Goal: Transaction & Acquisition: Purchase product/service

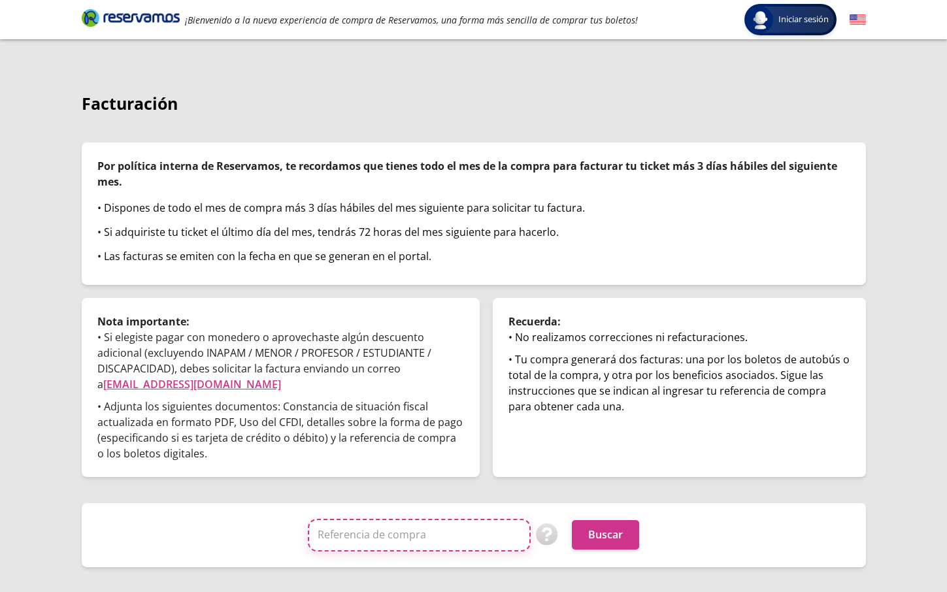
click at [447, 394] on input "Referencia de compra" at bounding box center [419, 535] width 223 height 33
paste input "bwscmokseU8"
type input "bwscmokseU8"
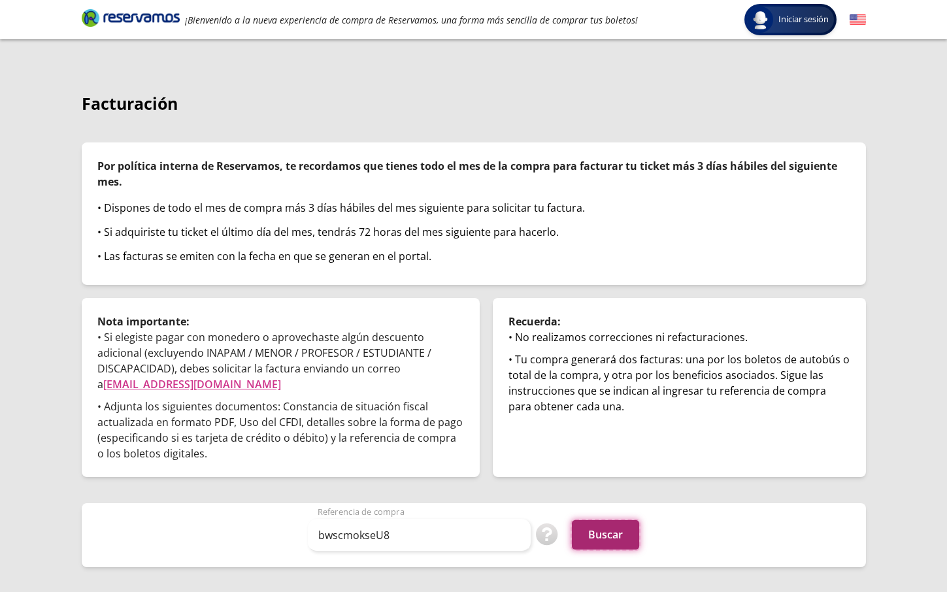
click at [597, 394] on button "Buscar" at bounding box center [605, 534] width 67 height 29
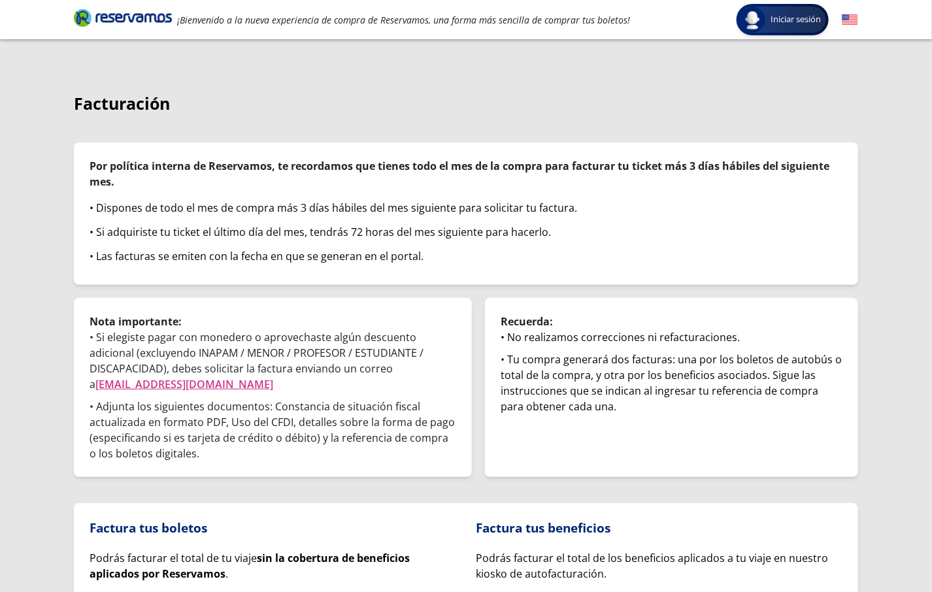
scroll to position [128, 0]
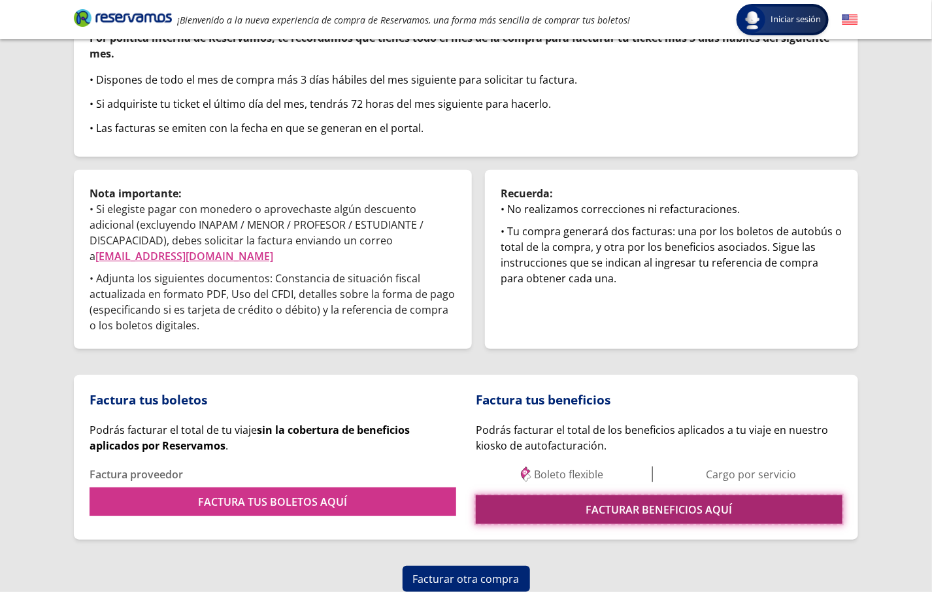
click at [634, 502] on link "FACTURAR BENEFICIOS AQUÍ" at bounding box center [659, 509] width 367 height 29
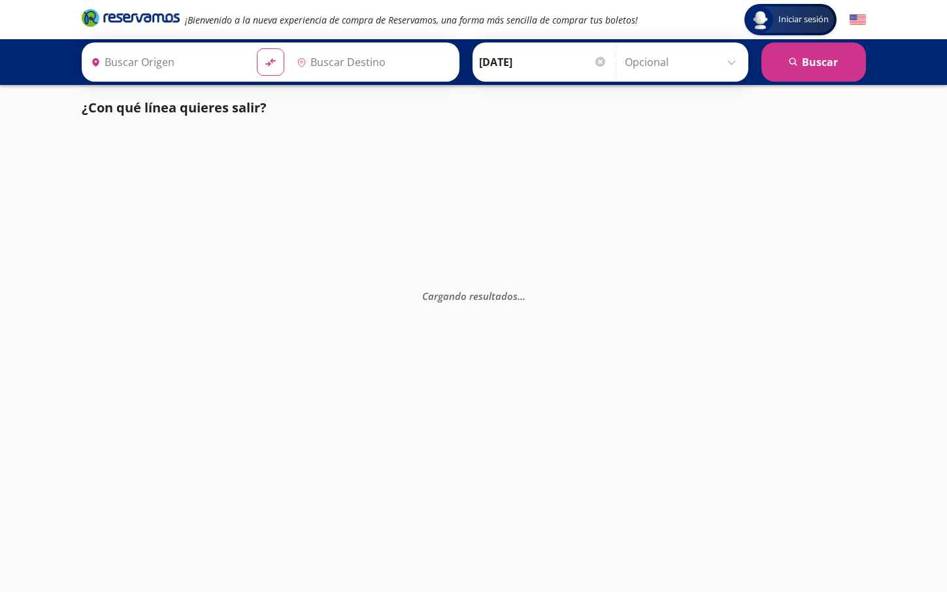
type input "Guadalajara, Jalisco"
type input "Santiago de Querétaro, Querétaro"
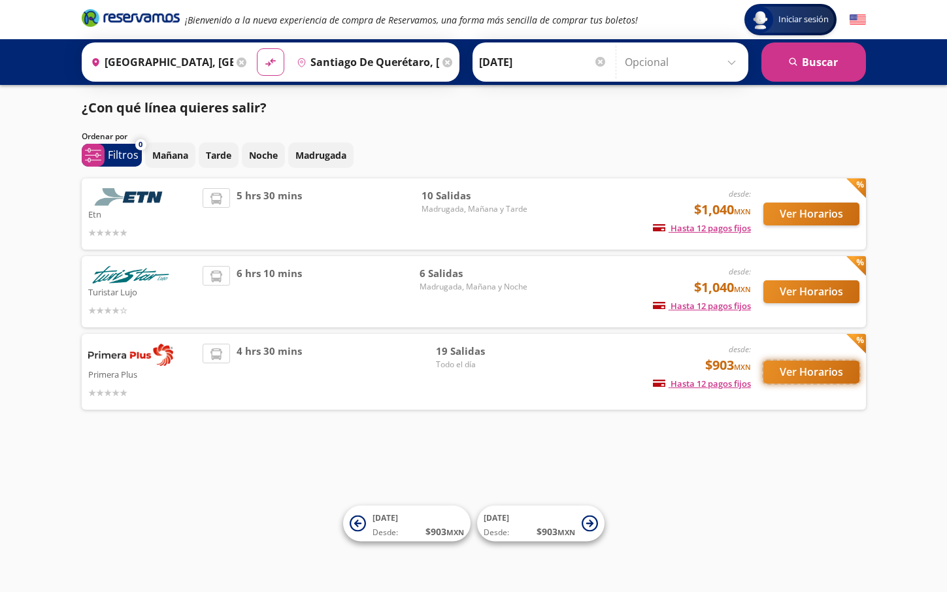
click at [789, 378] on button "Ver Horarios" at bounding box center [811, 372] width 96 height 23
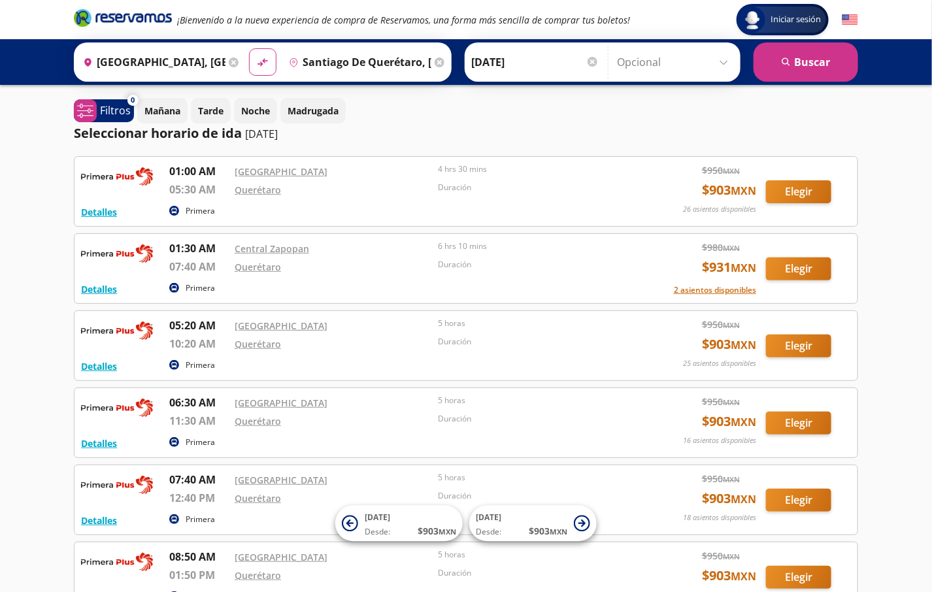
click at [0, 112] on html "Iniciar sesión Iniciar sesión ¡Bienvenido a la nueva experiencia de compra de R…" at bounding box center [466, 522] width 932 height 1044
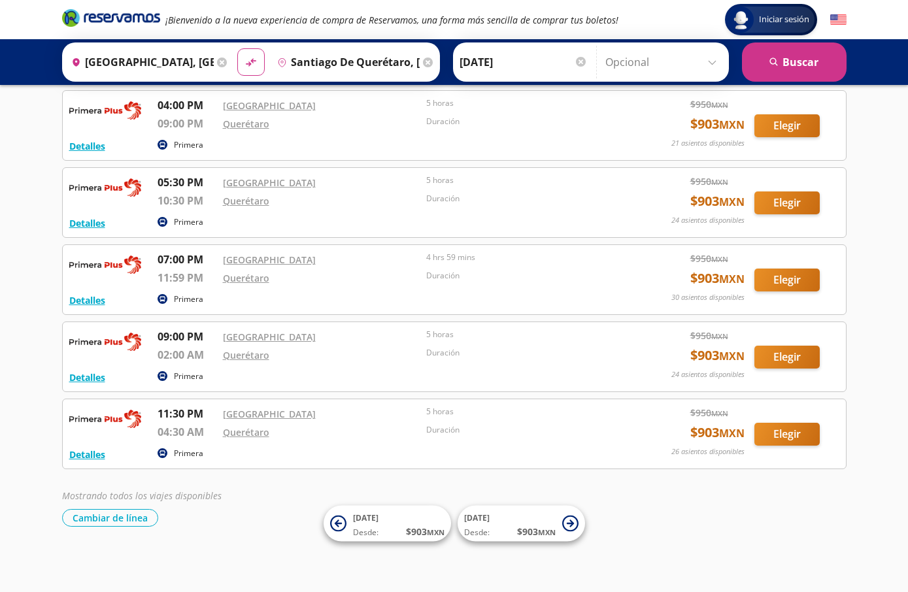
scroll to position [1157, 0]
click at [804, 278] on button "Elegir" at bounding box center [786, 280] width 65 height 23
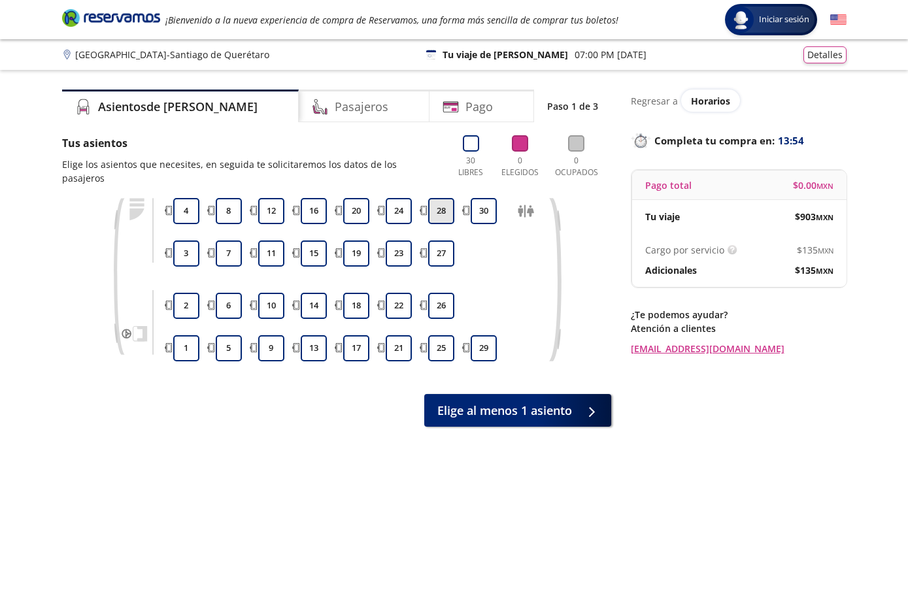
click at [447, 198] on button "28" at bounding box center [441, 211] width 26 height 26
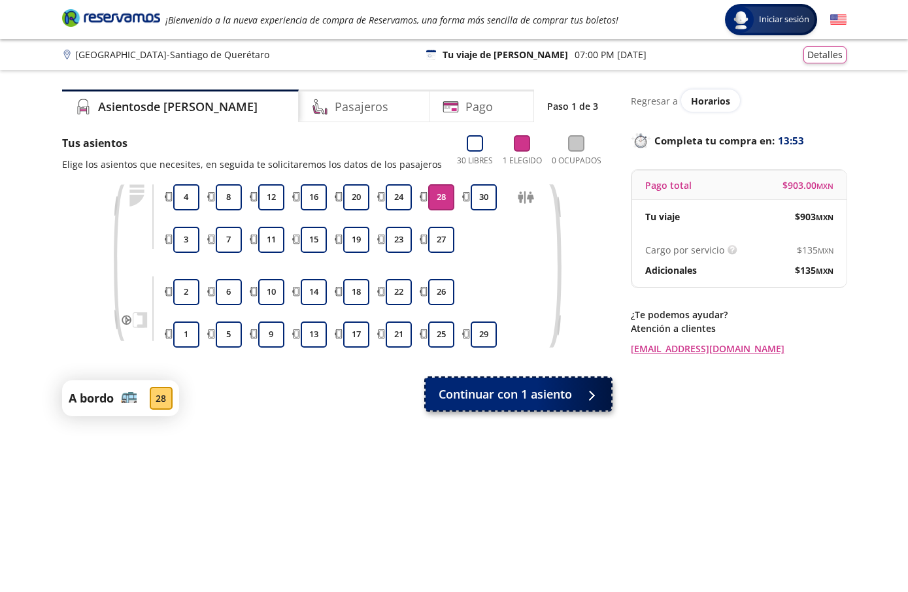
click at [506, 395] on span "Continuar con 1 asiento" at bounding box center [504, 395] width 133 height 18
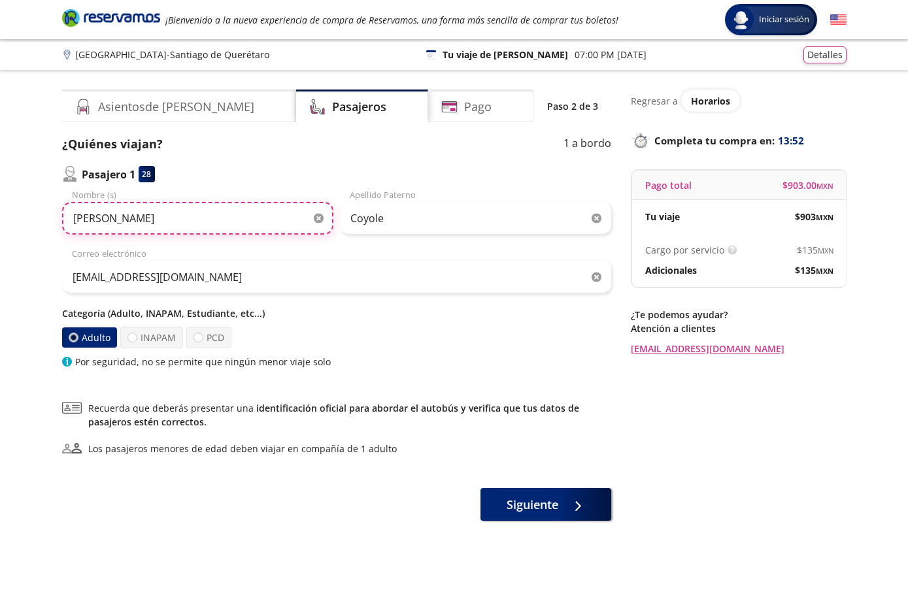
click at [205, 210] on input "Luis gabriel" at bounding box center [197, 218] width 271 height 33
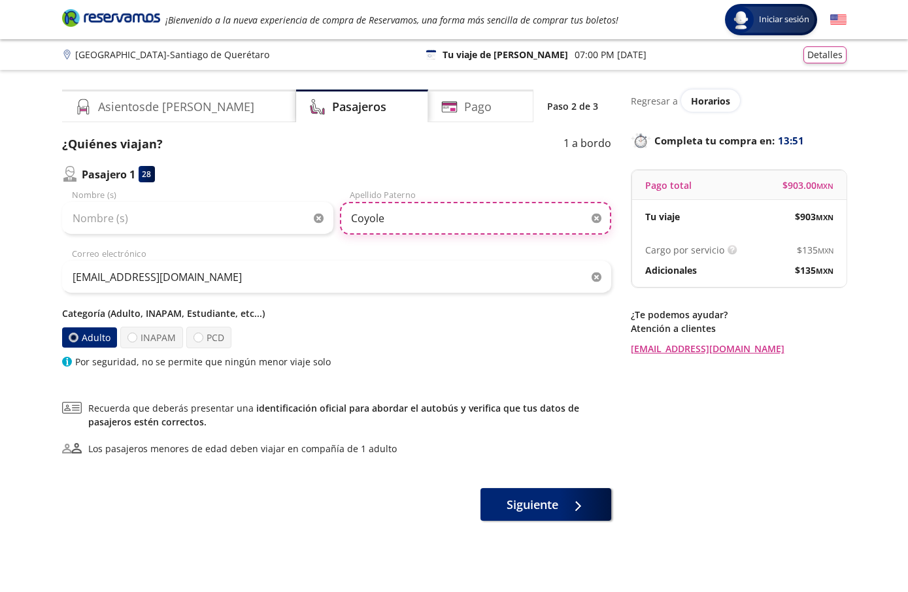
click at [399, 223] on input "Coyole" at bounding box center [475, 218] width 271 height 33
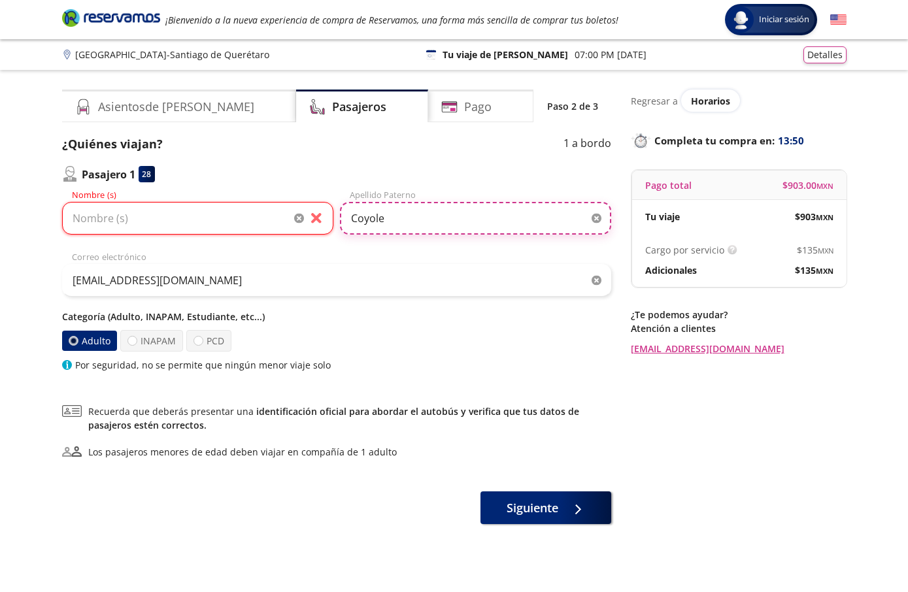
click at [399, 223] on input "Coyole" at bounding box center [475, 218] width 271 height 33
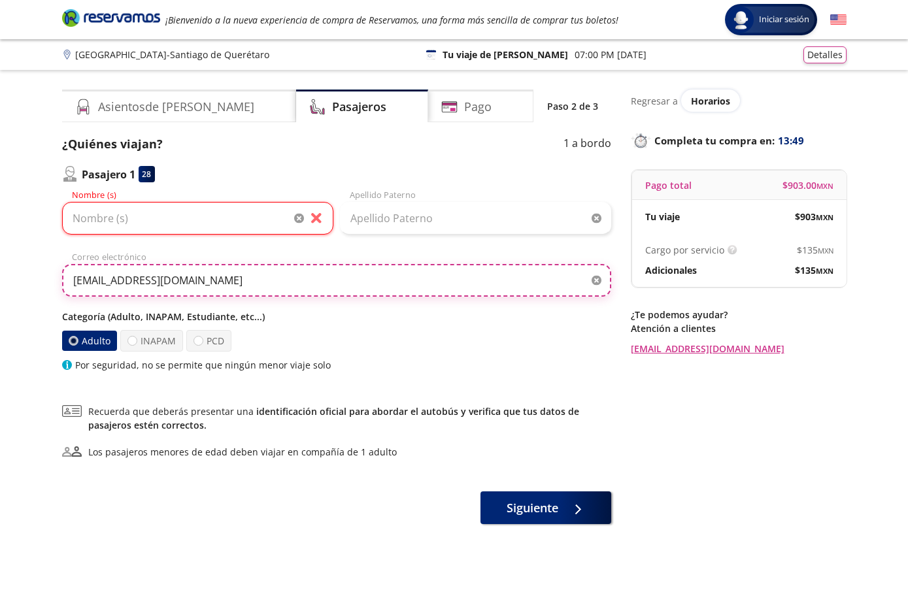
click at [157, 273] on input "Almacen3laventa@gmail.com" at bounding box center [336, 280] width 549 height 33
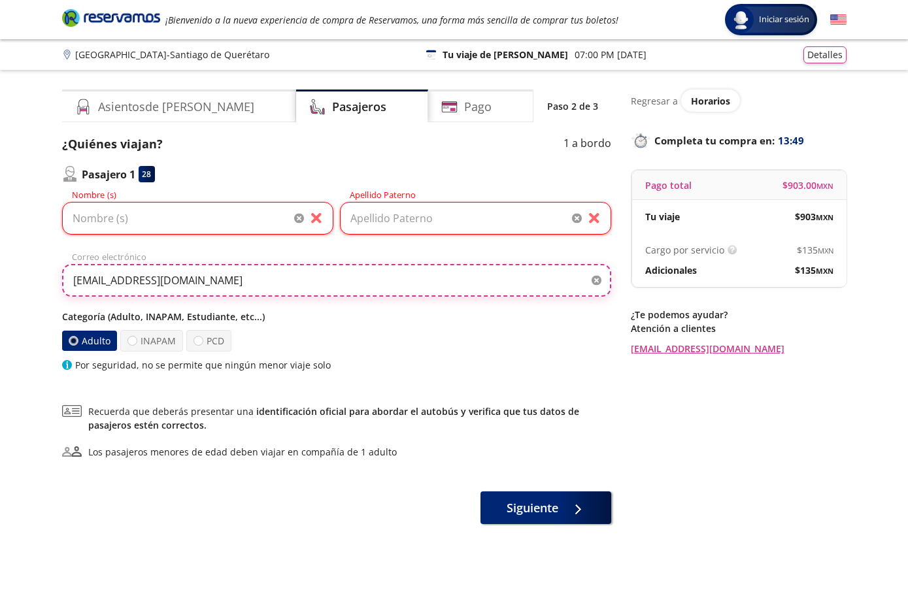
click at [157, 273] on input "Almacen3laventa@gmail.com" at bounding box center [336, 280] width 549 height 33
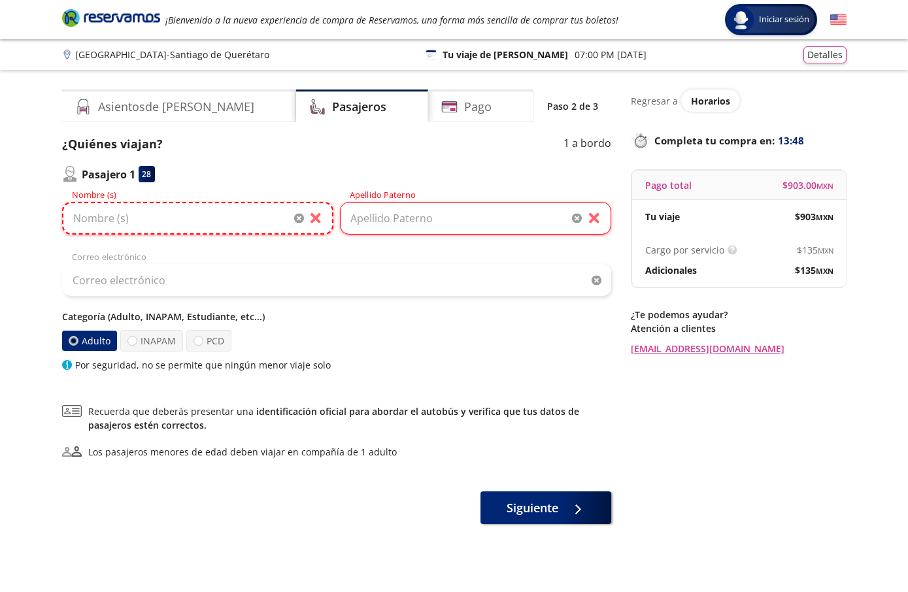
click at [130, 214] on input "Nombre (s)" at bounding box center [197, 218] width 271 height 33
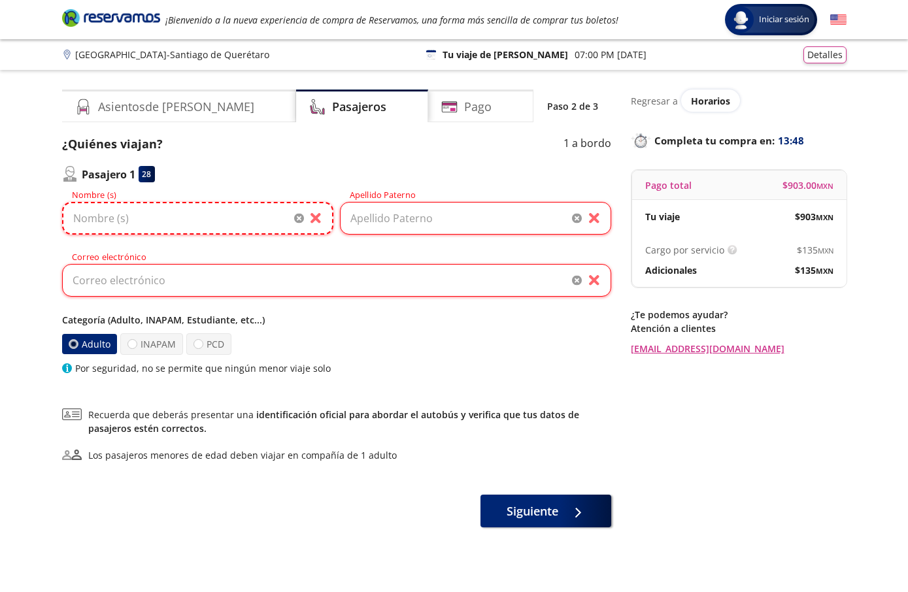
paste input "Eduardo Sandoval Ramirez"
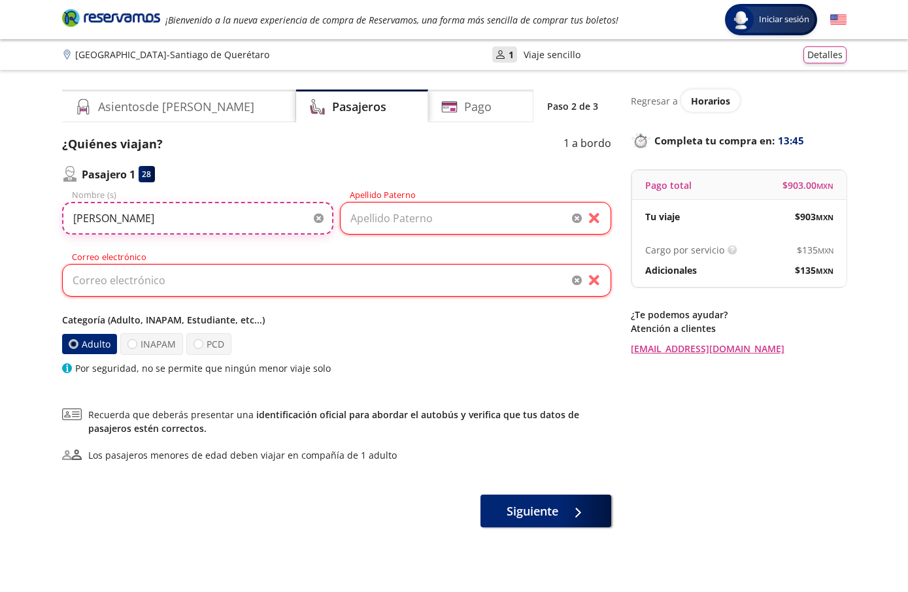
type input "Eduardo"
click at [403, 216] on input "Apellido Paterno" at bounding box center [475, 218] width 271 height 33
paste input "Sandoval Ramirez"
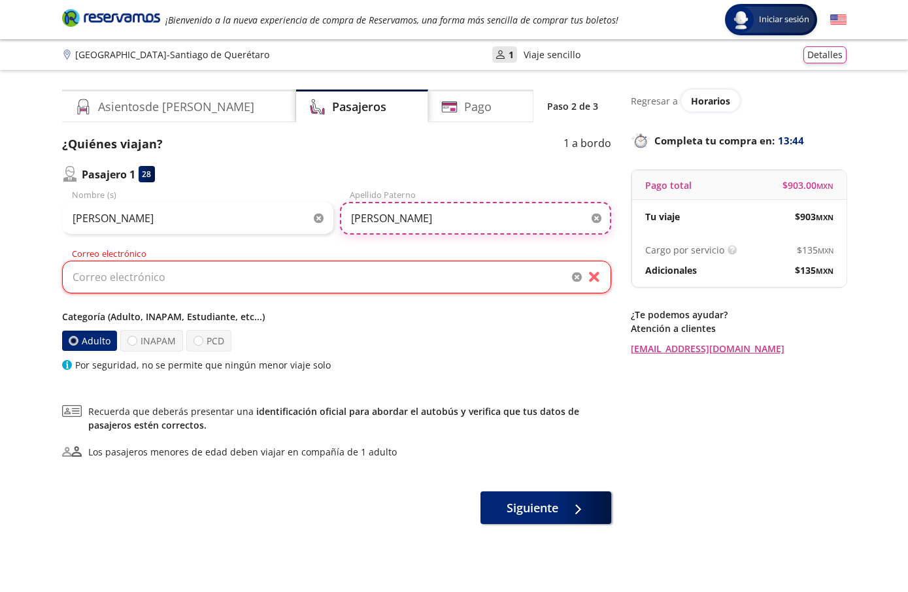
type input "Sandoval Ramirez"
click at [183, 261] on input "Correo electrónico" at bounding box center [336, 277] width 549 height 33
paste input "sahirasandoval1994@gmail.com"
type input "sahirasandoval1994@gmail.com"
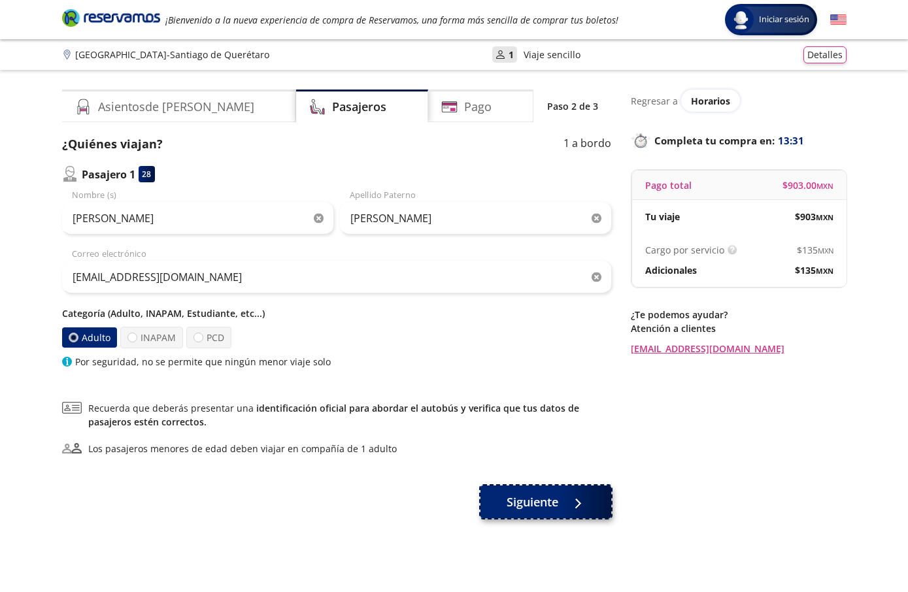
click at [553, 510] on span "Siguiente" at bounding box center [532, 502] width 52 height 18
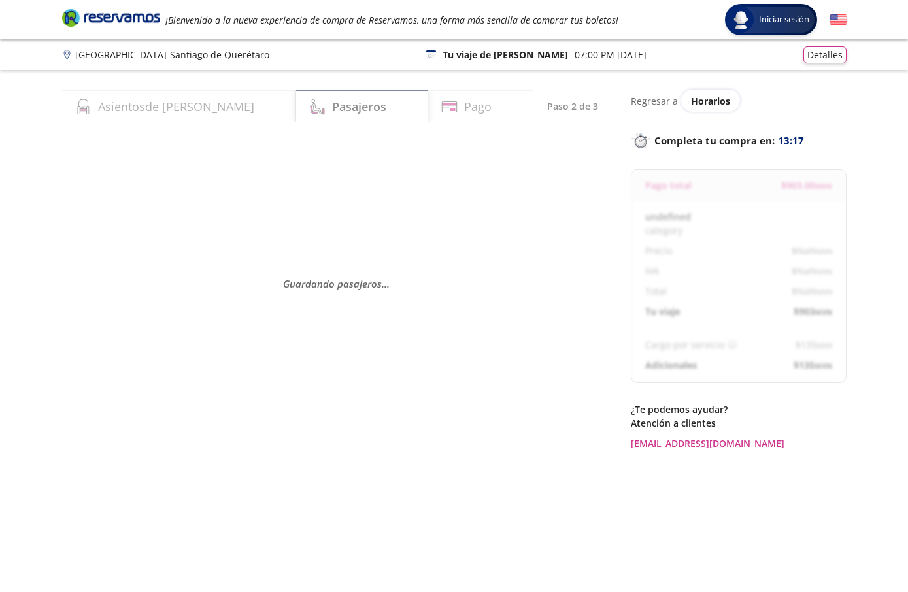
select select "MX"
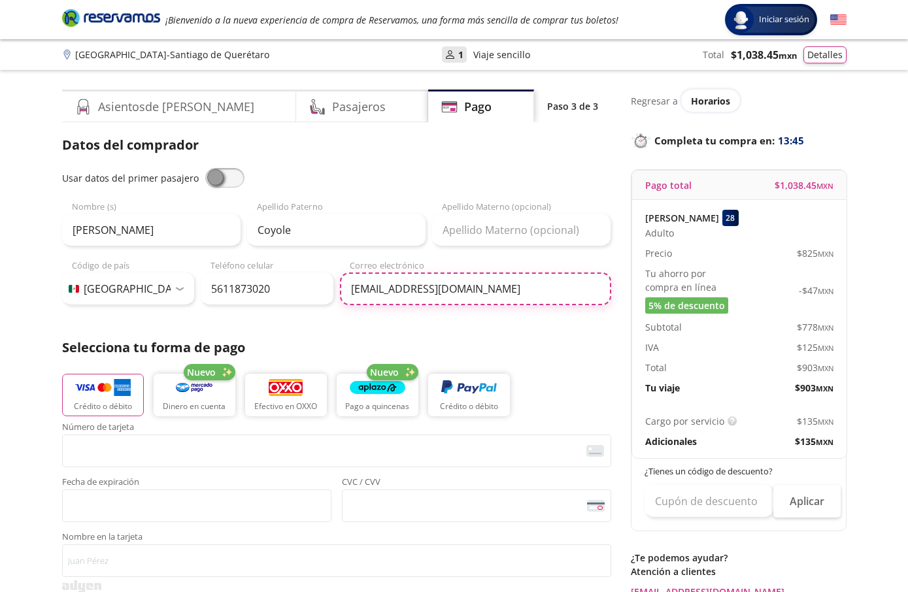
click at [414, 300] on input "Almacen3laventa@gmail.com" at bounding box center [475, 289] width 271 height 33
click at [414, 299] on input "Almacen3laventa@gmail.com" at bounding box center [475, 289] width 271 height 33
click at [416, 299] on input "Almacen3laventa@gmail.com" at bounding box center [475, 289] width 271 height 33
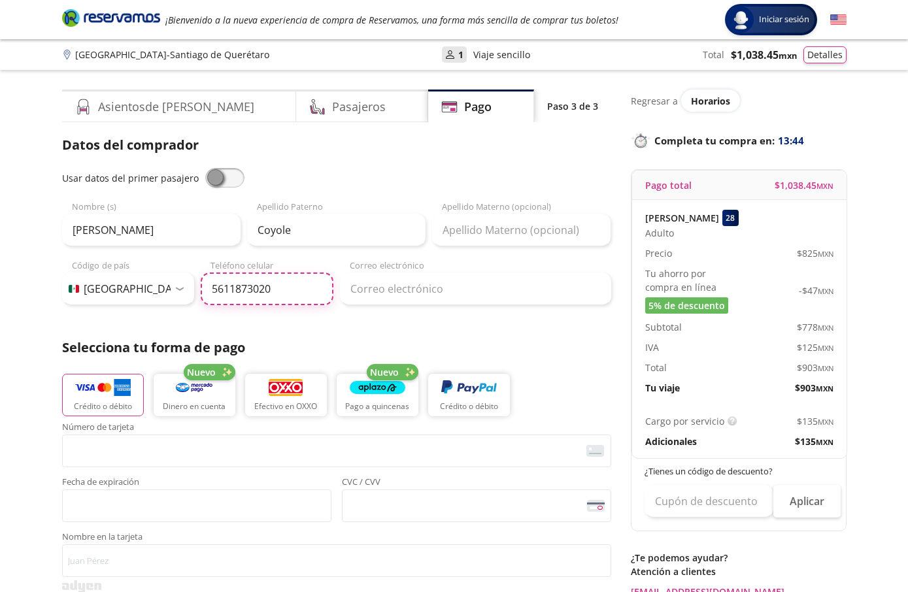
click at [216, 281] on input "5611873020" at bounding box center [267, 289] width 133 height 33
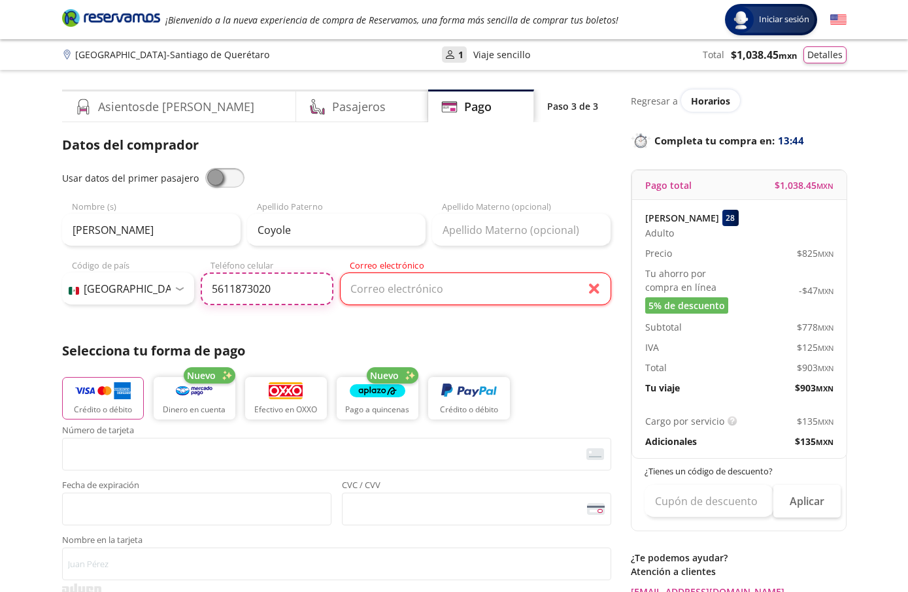
click at [216, 281] on input "5611873020" at bounding box center [267, 289] width 133 height 33
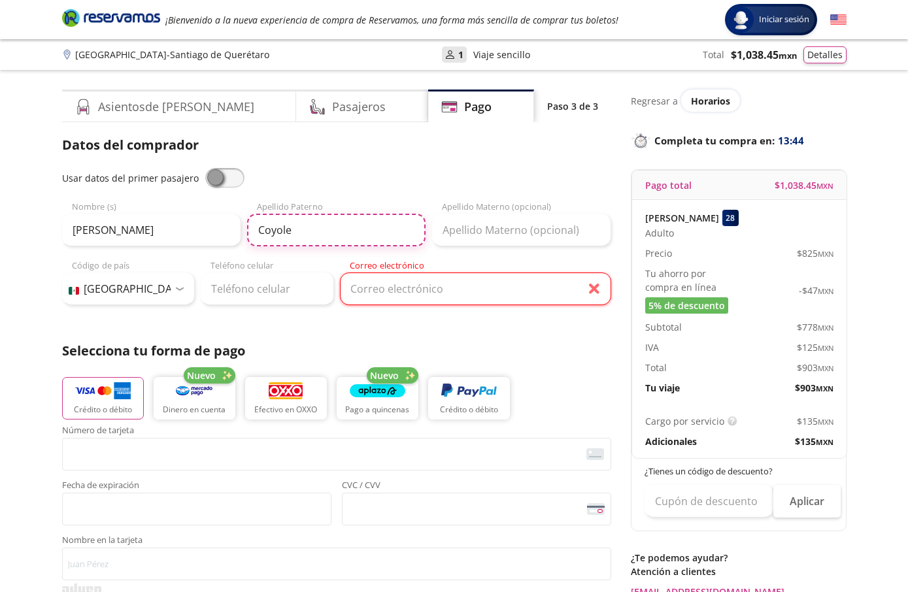
click at [299, 234] on input "Coyole" at bounding box center [336, 230] width 178 height 33
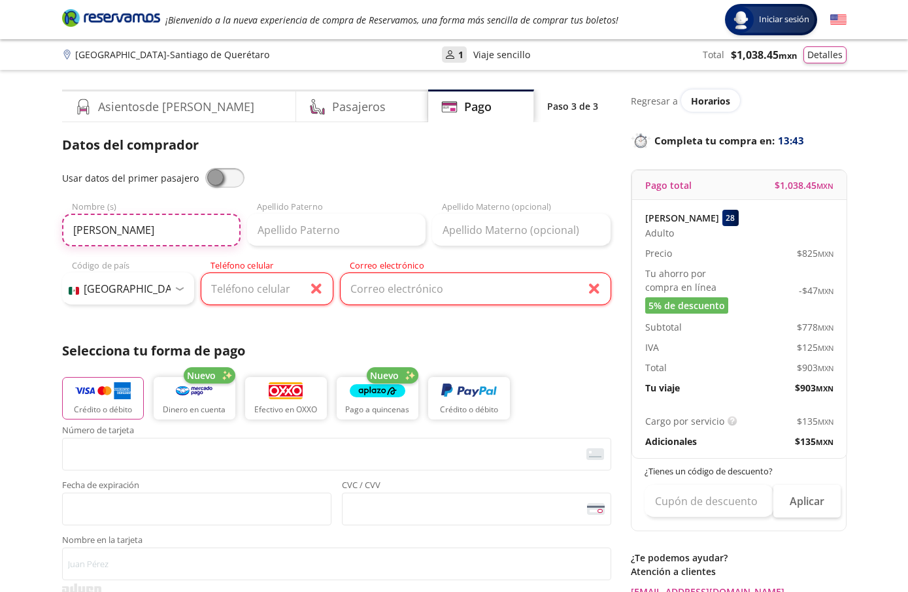
click at [136, 234] on input "Luis gabriel" at bounding box center [151, 230] width 178 height 33
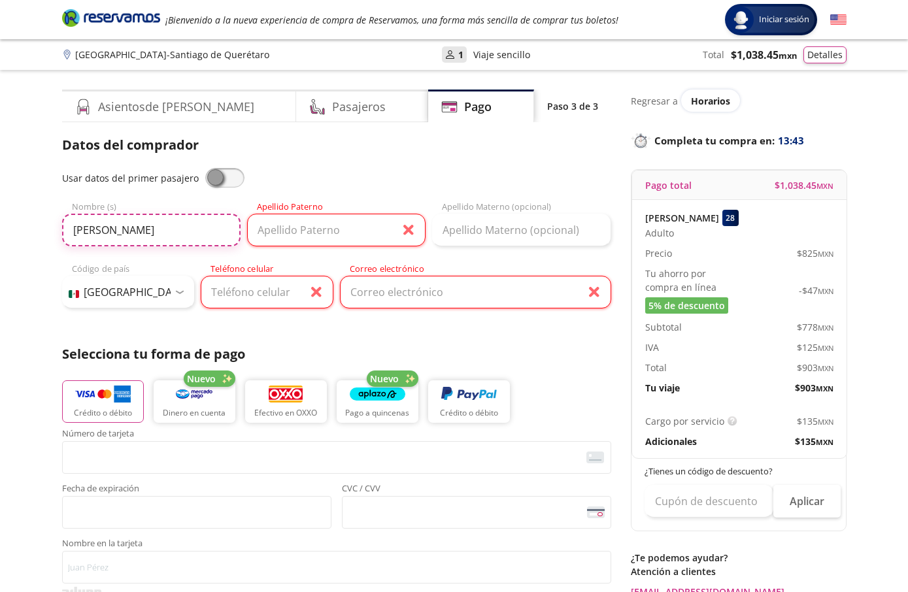
click at [136, 233] on input "Luis gabriel" at bounding box center [151, 230] width 178 height 33
click at [226, 185] on span at bounding box center [224, 178] width 39 height 20
click at [205, 168] on input "checkbox" at bounding box center [205, 168] width 0 height 0
type input "Eduardo"
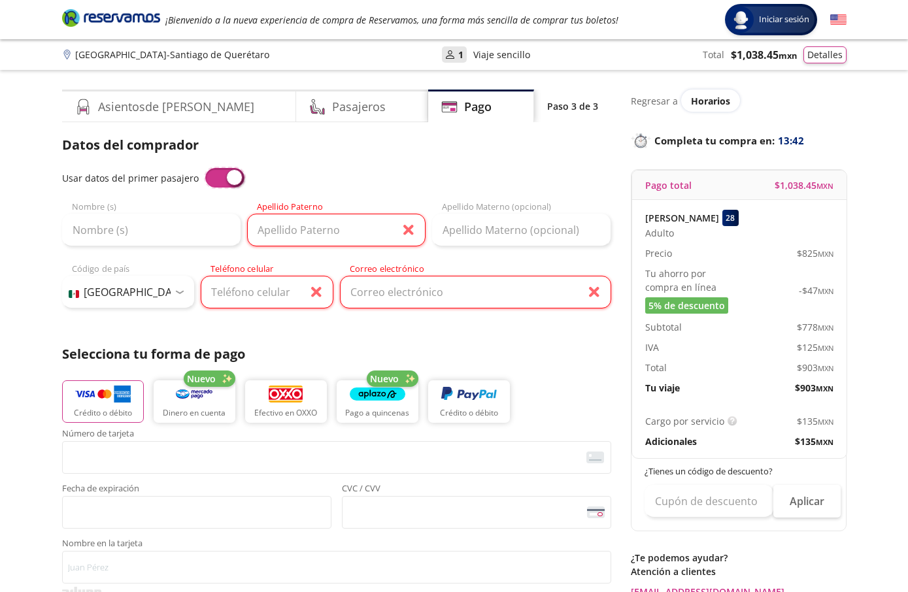
type input "Sandoval Ramirez"
type input "sahirasandoval1994@gmail.com"
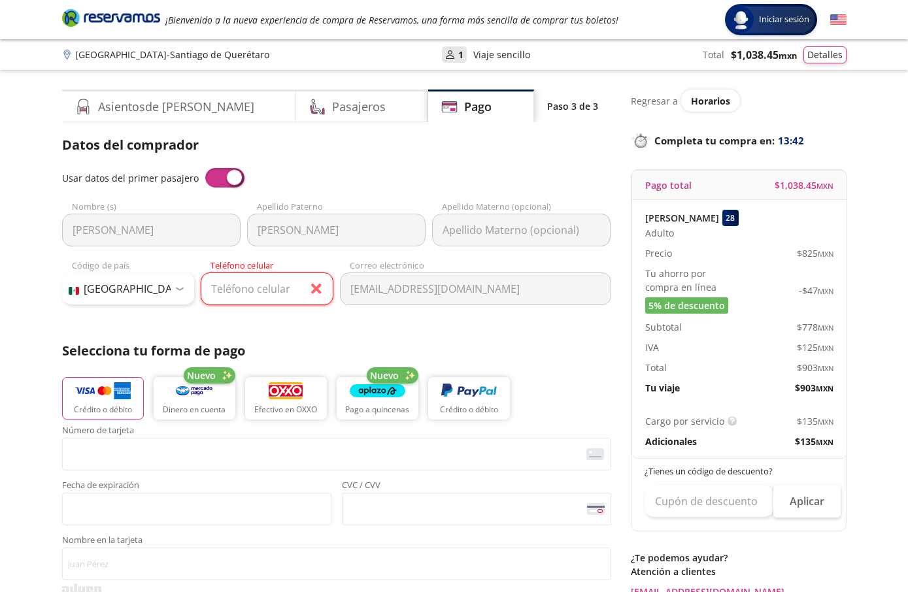
click at [224, 182] on span at bounding box center [224, 178] width 39 height 20
click at [205, 168] on input "checkbox" at bounding box center [205, 168] width 0 height 0
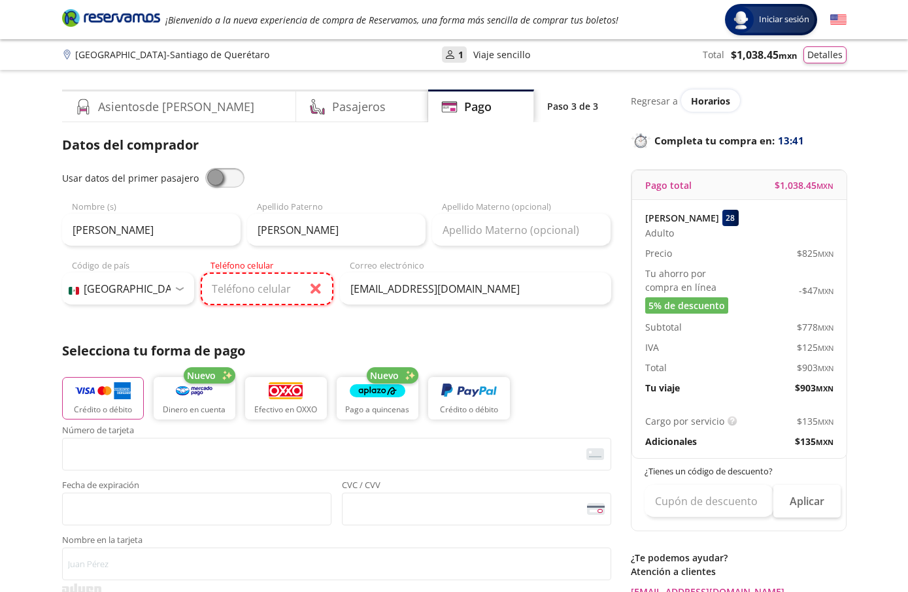
click at [257, 303] on input "Teléfono celular" at bounding box center [267, 289] width 133 height 33
paste input "661 242 2728"
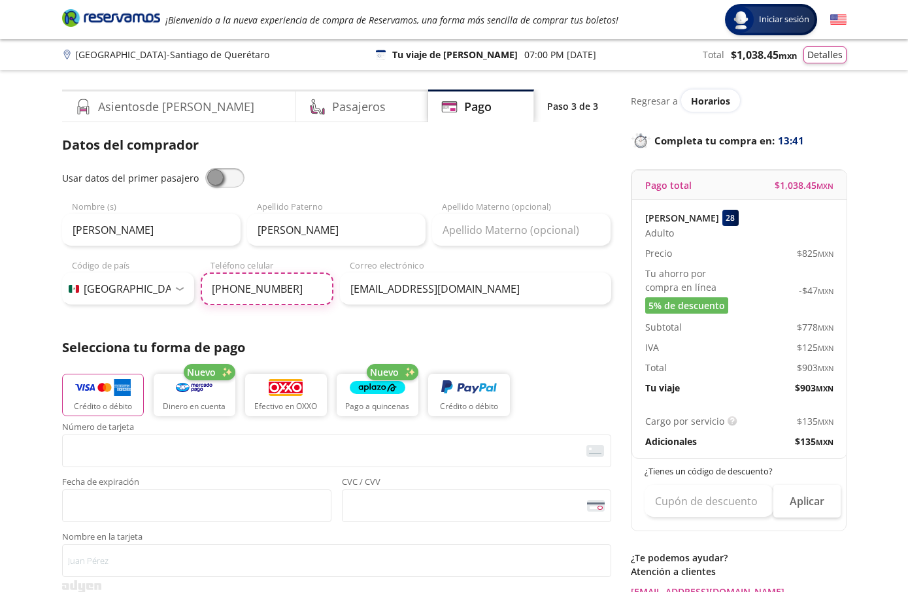
type input "661 242 2728"
click at [56, 314] on div "Asientos de Ida Pasajeros Pago Paso 3 de 3 Servicios adicionales ¿Tienes un cód…" at bounding box center [454, 544] width 797 height 908
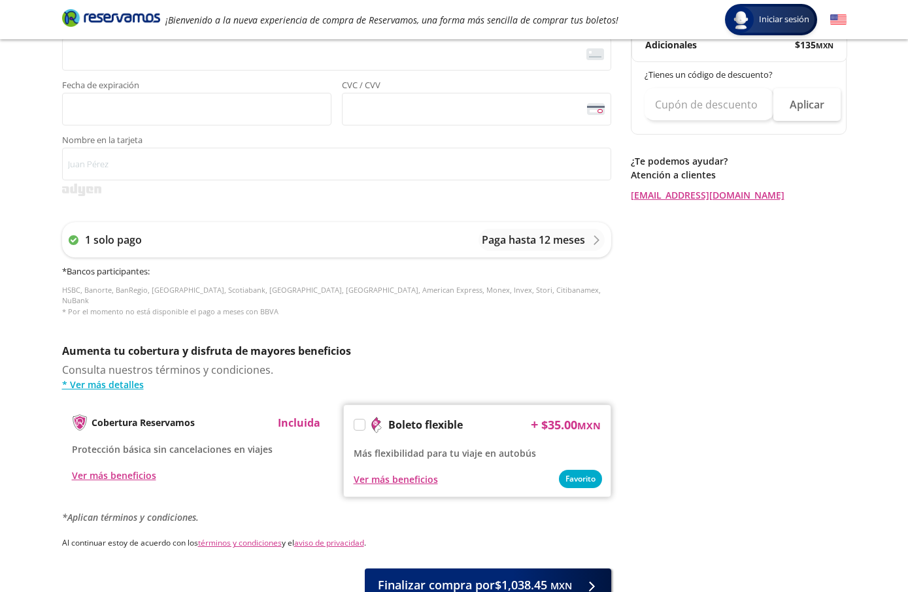
scroll to position [481, 0]
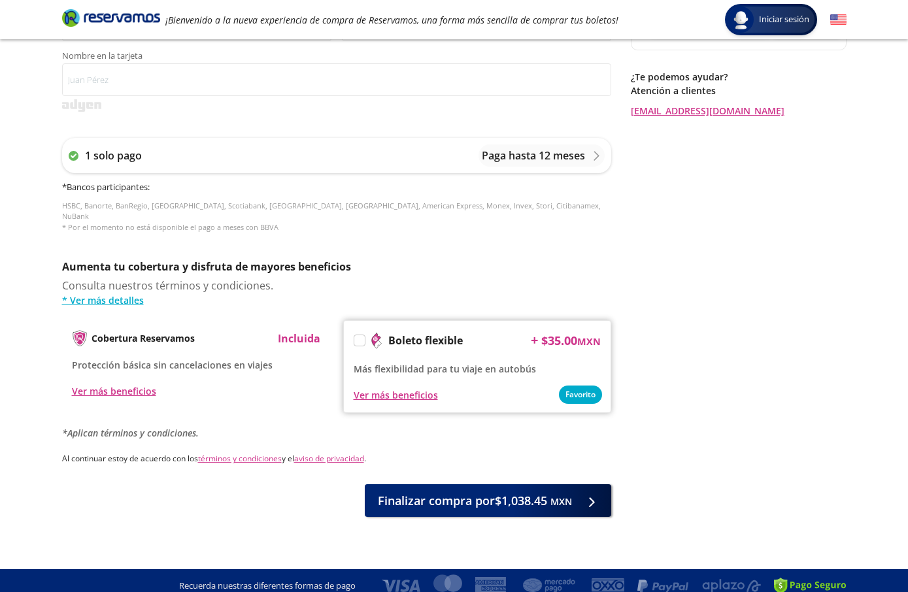
click at [361, 335] on label at bounding box center [359, 340] width 10 height 10
click at [361, 339] on input "Boleto flexible" at bounding box center [358, 343] width 8 height 8
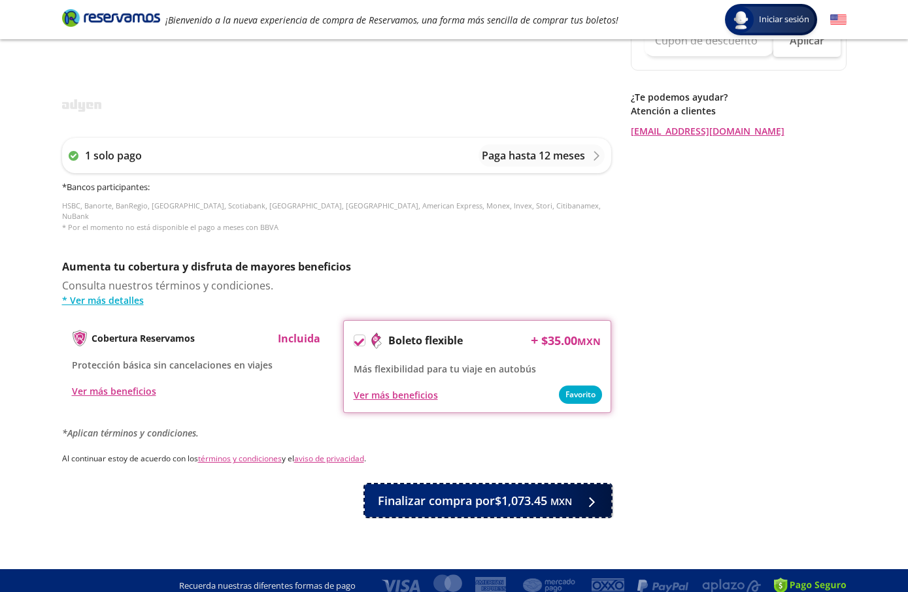
click at [463, 492] on span "Finalizar compra por $1,073.45 MXN" at bounding box center [475, 501] width 194 height 18
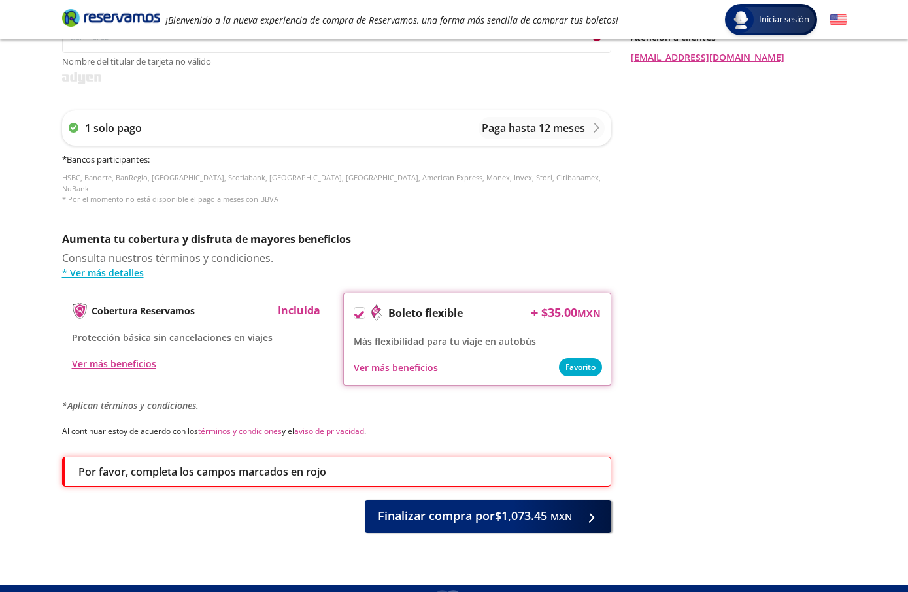
scroll to position [570, 0]
